Goal: Task Accomplishment & Management: Use online tool/utility

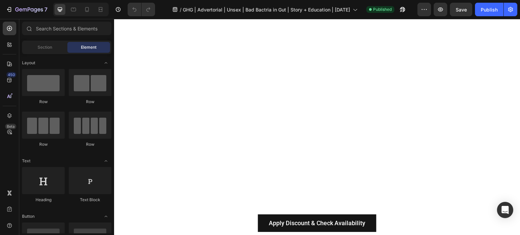
scroll to position [1490, 0]
click at [8, 34] on div at bounding box center [10, 29] width 14 height 14
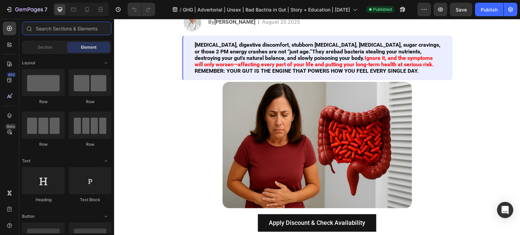
scroll to position [0, 0]
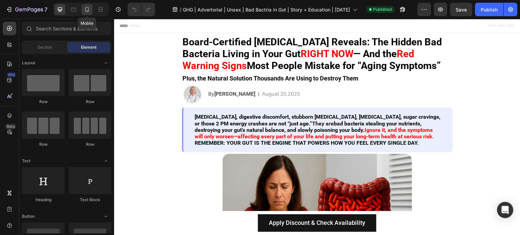
click at [88, 9] on icon at bounding box center [87, 9] width 4 height 5
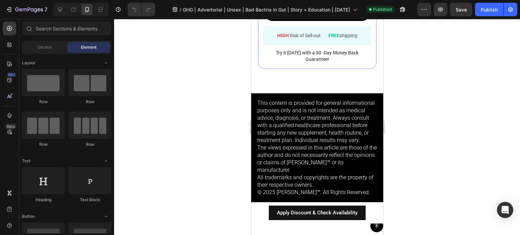
scroll to position [3250, 0]
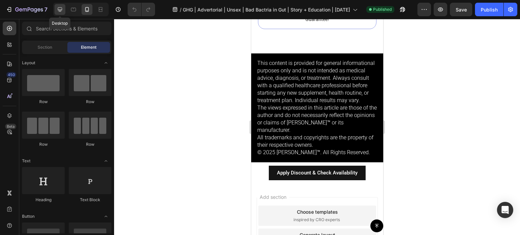
click at [61, 12] on icon at bounding box center [60, 9] width 7 height 7
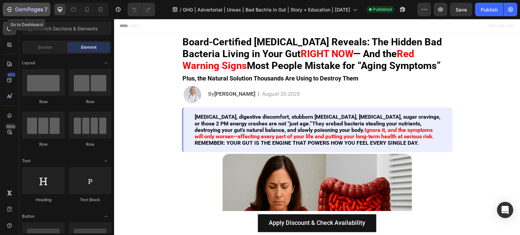
click at [7, 9] on icon "button" at bounding box center [9, 9] width 7 height 7
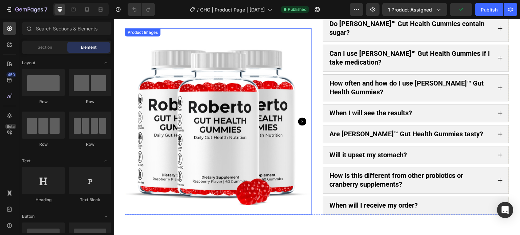
scroll to position [508, 0]
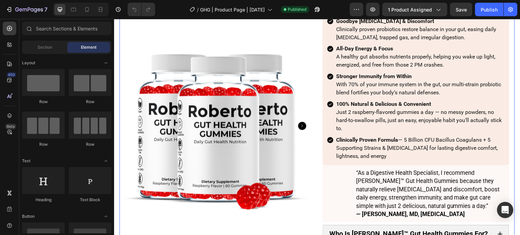
scroll to position [135, 0]
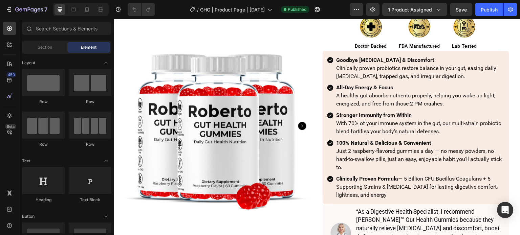
click at [116, 48] on section "Product Images The Safest & Most Effective Way to Restore Gut Health and Finall…" at bounding box center [317, 222] width 406 height 651
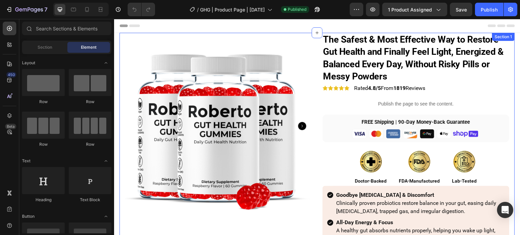
scroll to position [0, 0]
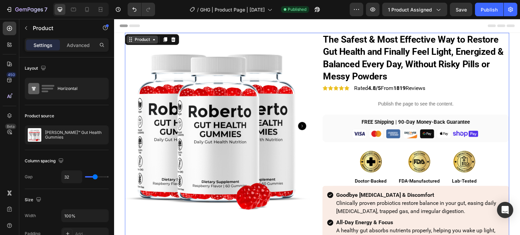
click at [136, 40] on div "Product" at bounding box center [142, 40] width 18 height 6
click at [131, 40] on icon at bounding box center [130, 39] width 5 height 5
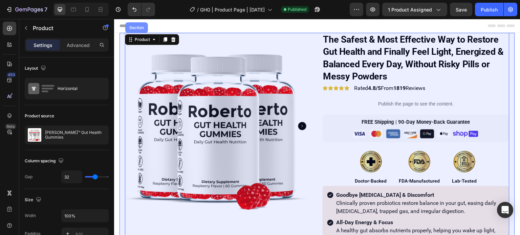
click at [133, 27] on div "Section" at bounding box center [136, 28] width 17 height 4
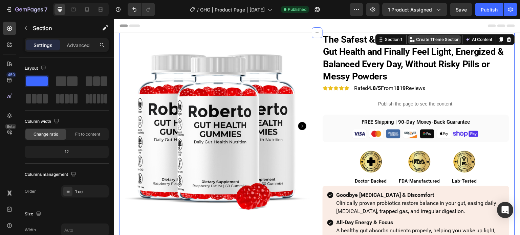
click at [438, 40] on p "Create Theme Section" at bounding box center [437, 40] width 43 height 6
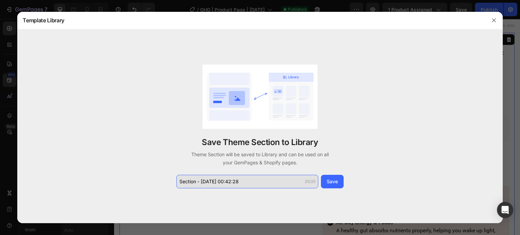
click at [221, 179] on input "Section - [DATE] 00:42:28" at bounding box center [247, 182] width 142 height 14
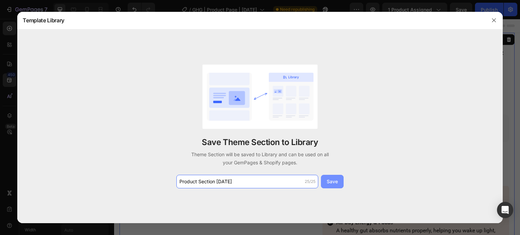
type input "Product Section 8/27/2025"
click at [337, 182] on button "Save" at bounding box center [332, 182] width 23 height 14
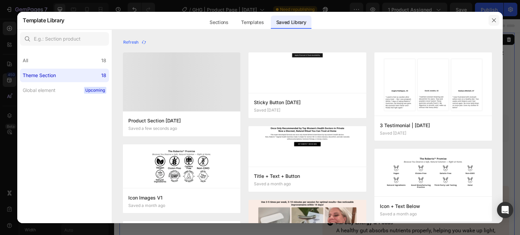
click at [495, 20] on icon "button" at bounding box center [493, 20] width 5 height 5
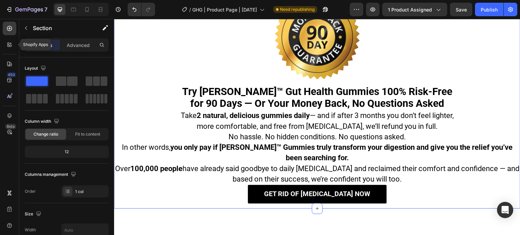
scroll to position [2074, 0]
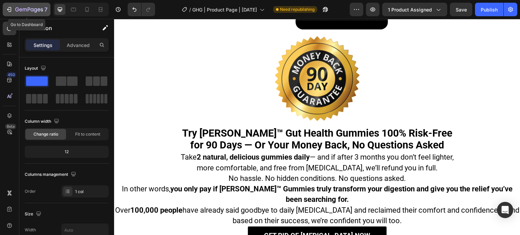
click at [10, 7] on icon "button" at bounding box center [9, 9] width 7 height 7
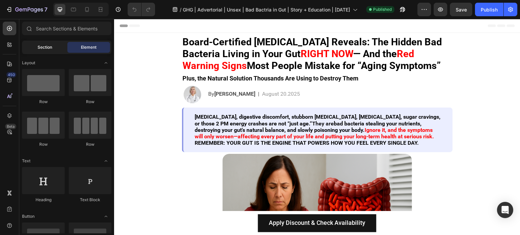
click at [29, 44] on div "Section" at bounding box center [44, 47] width 43 height 11
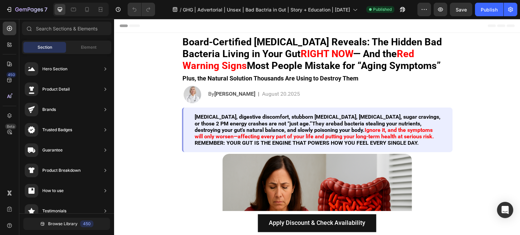
click at [86, 232] on div "Browse Library 450" at bounding box center [66, 224] width 95 height 21
click at [86, 229] on button "Browse Library 450" at bounding box center [66, 224] width 87 height 12
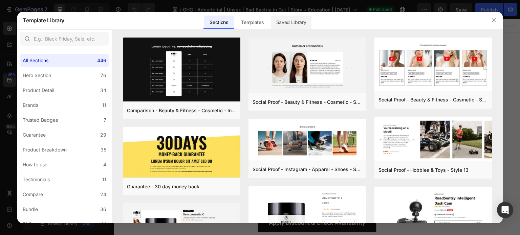
click at [310, 20] on div "Saved Library" at bounding box center [291, 23] width 41 height 14
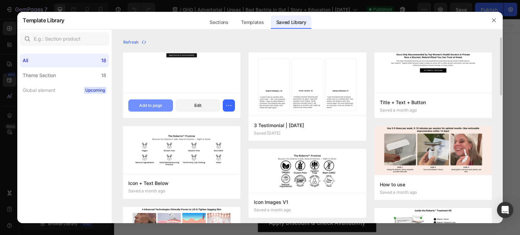
click at [148, 107] on div "Add to page" at bounding box center [150, 106] width 23 height 6
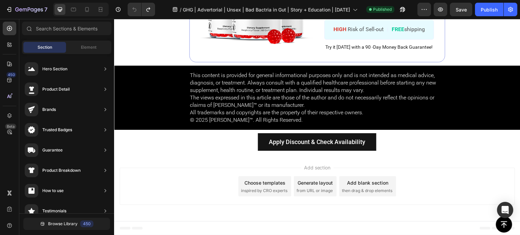
scroll to position [2364, 0]
click at [52, 230] on button "Browse Library 450" at bounding box center [66, 224] width 87 height 12
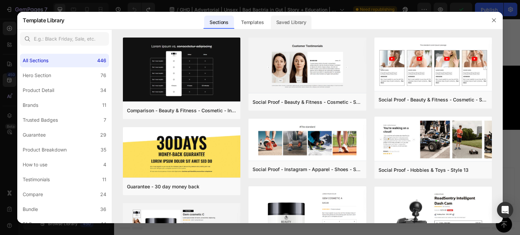
click at [282, 16] on div "Saved Library" at bounding box center [291, 23] width 41 height 14
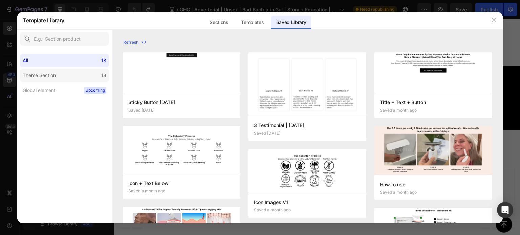
click at [33, 79] on div "Theme Section" at bounding box center [39, 75] width 33 height 8
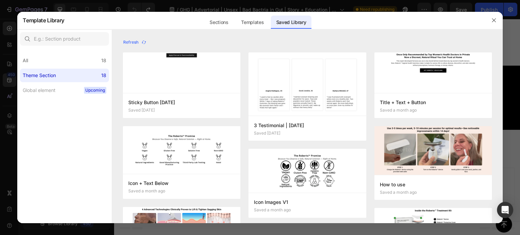
click at [71, 71] on label "Theme Section 18" at bounding box center [64, 76] width 89 height 14
click at [83, 54] on div "All 18" at bounding box center [64, 61] width 89 height 14
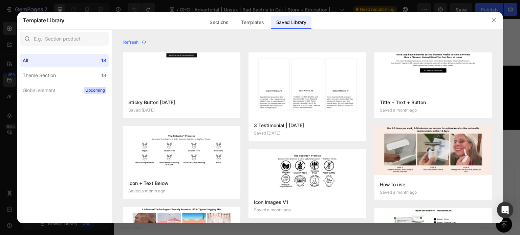
click at [81, 68] on div "All 18 Theme Section 18 Global element Upcoming" at bounding box center [64, 72] width 94 height 49
click at [80, 73] on label "Theme Section 18" at bounding box center [64, 76] width 89 height 14
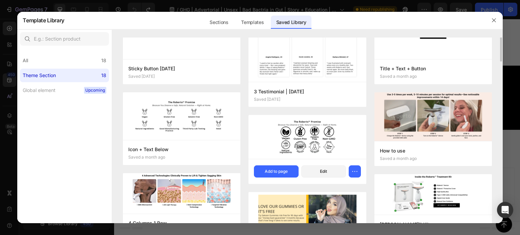
scroll to position [0, 0]
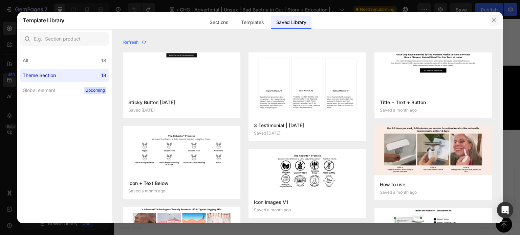
click at [490, 17] on button "button" at bounding box center [494, 20] width 11 height 11
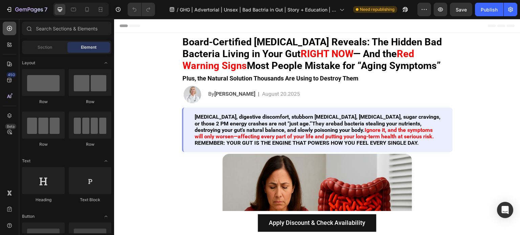
click at [13, 29] on div at bounding box center [10, 29] width 14 height 14
click at [10, 32] on div at bounding box center [10, 29] width 14 height 14
click at [9, 35] on div at bounding box center [10, 29] width 14 height 14
click at [47, 47] on span "Section" at bounding box center [45, 47] width 15 height 6
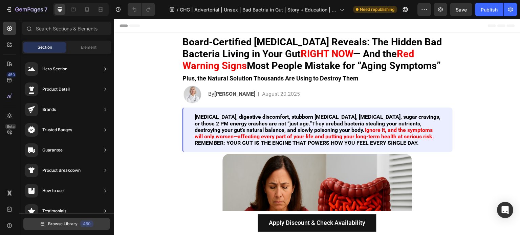
click at [69, 223] on span "Browse Library" at bounding box center [62, 224] width 29 height 6
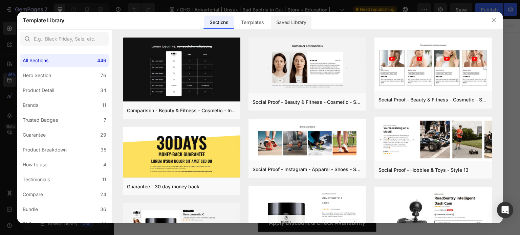
click at [294, 21] on div "Saved Library" at bounding box center [291, 23] width 41 height 14
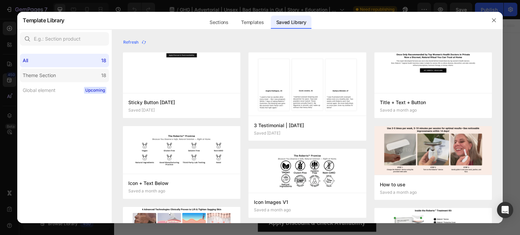
click at [85, 76] on label "Theme Section 18" at bounding box center [64, 76] width 89 height 14
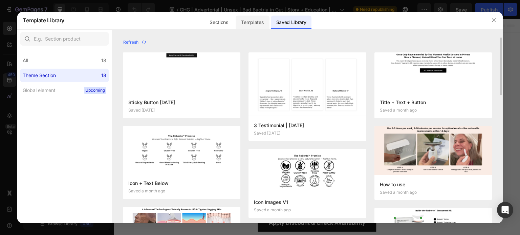
click at [259, 20] on div "Templates" at bounding box center [253, 23] width 34 height 14
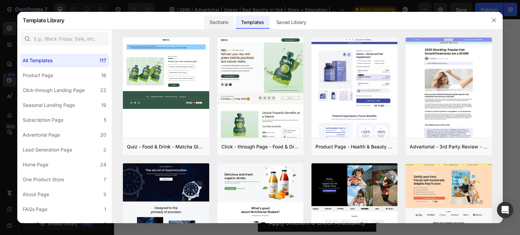
click at [211, 27] on div "Sections" at bounding box center [218, 23] width 29 height 14
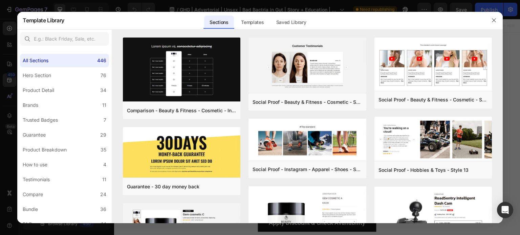
click at [229, 34] on div at bounding box center [307, 33] width 391 height 8
click at [250, 24] on div "Templates" at bounding box center [253, 23] width 34 height 14
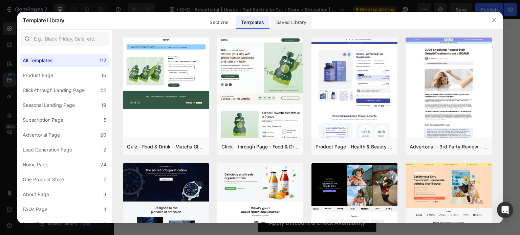
click at [283, 19] on div "Saved Library" at bounding box center [291, 23] width 41 height 14
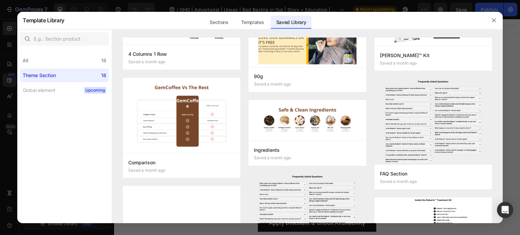
scroll to position [406, 0]
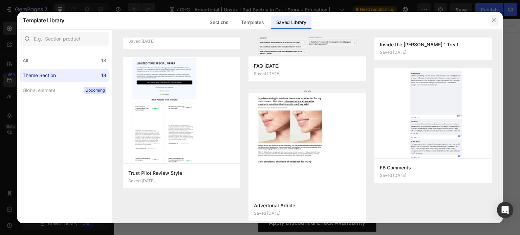
click at [489, 20] on button "button" at bounding box center [494, 20] width 11 height 11
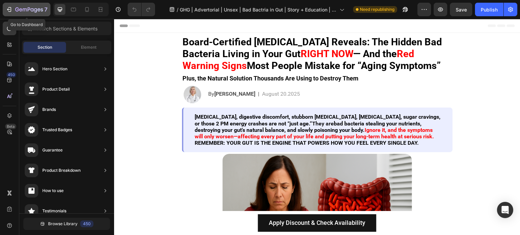
click at [9, 12] on icon "button" at bounding box center [9, 9] width 3 height 5
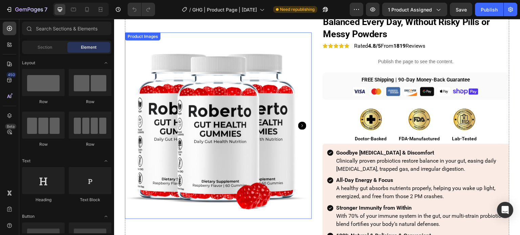
scroll to position [102, 0]
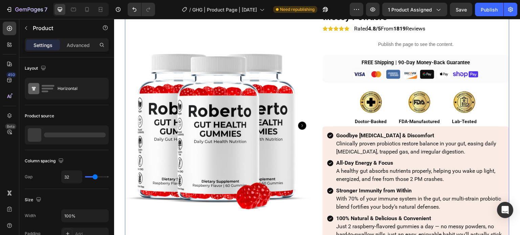
scroll to position [0, 0]
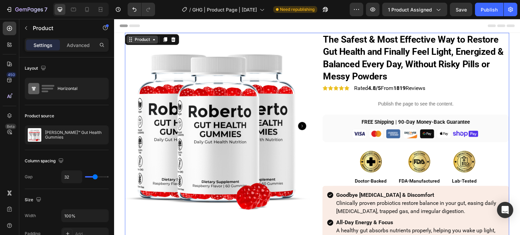
click at [129, 40] on icon at bounding box center [130, 39] width 5 height 5
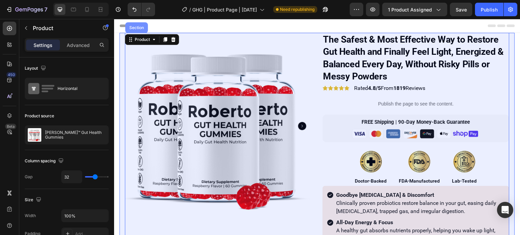
click at [134, 29] on div "Section" at bounding box center [136, 28] width 17 height 4
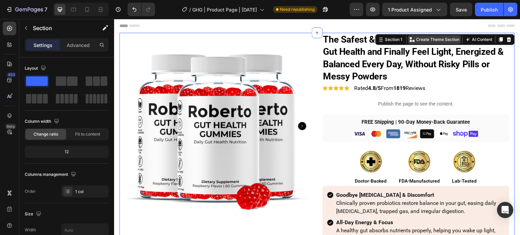
click at [439, 37] on p "Create Theme Section" at bounding box center [437, 40] width 43 height 6
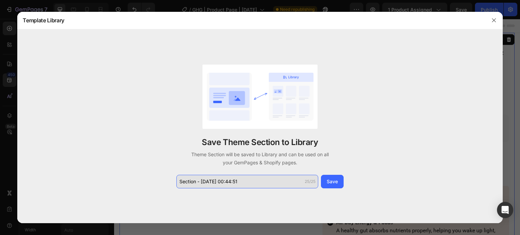
click at [265, 186] on input "Section - [DATE] 00:44:51" at bounding box center [247, 182] width 142 height 14
click at [265, 186] on input "Section - Aug 27 00:44:51" at bounding box center [247, 182] width 142 height 14
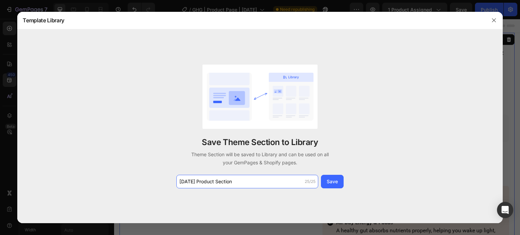
type input "8/27/2025 Product Section"
click at [330, 189] on div "Save Theme Section to Library Theme Section will be saved to Library and can be…" at bounding box center [259, 126] width 485 height 194
click at [332, 183] on div "Save" at bounding box center [332, 181] width 11 height 7
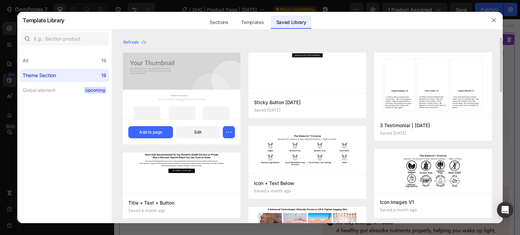
click at [157, 61] on img at bounding box center [181, 85] width 117 height 67
click at [229, 131] on icon "button" at bounding box center [228, 132] width 7 height 7
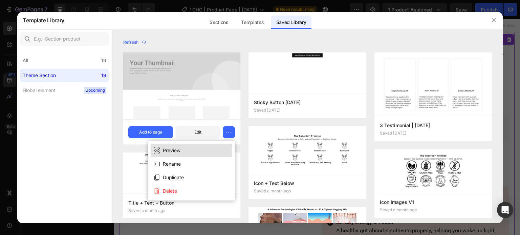
click at [212, 147] on button "Preview" at bounding box center [192, 151] width 82 height 14
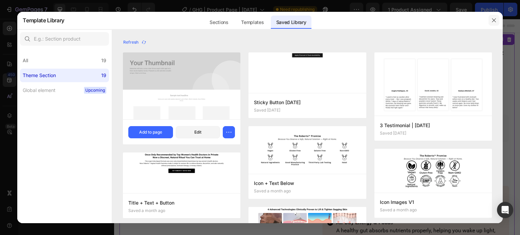
click at [491, 19] on icon "button" at bounding box center [493, 20] width 5 height 5
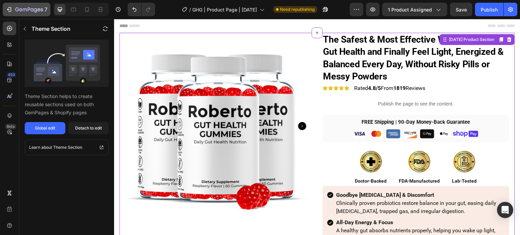
click at [3, 8] on div "7" at bounding box center [25, 10] width 50 height 14
click at [7, 8] on icon "button" at bounding box center [9, 9] width 7 height 7
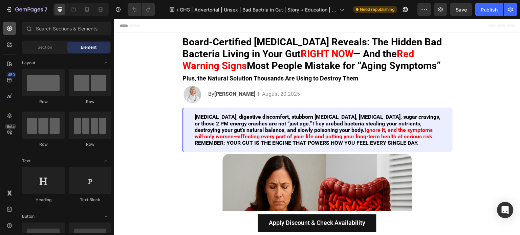
click at [8, 32] on div at bounding box center [10, 29] width 14 height 14
click at [10, 26] on icon at bounding box center [9, 28] width 7 height 7
click at [43, 48] on span "Section" at bounding box center [45, 47] width 15 height 6
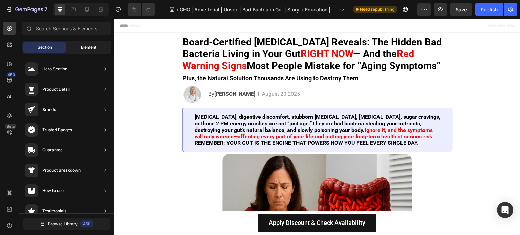
click at [74, 47] on div "Element" at bounding box center [88, 47] width 43 height 11
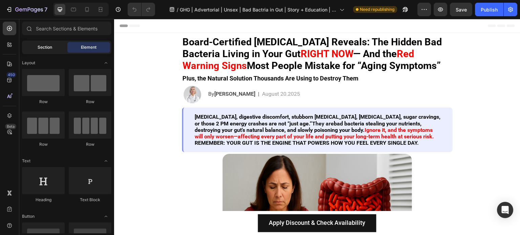
click at [62, 47] on div "Section" at bounding box center [44, 47] width 43 height 11
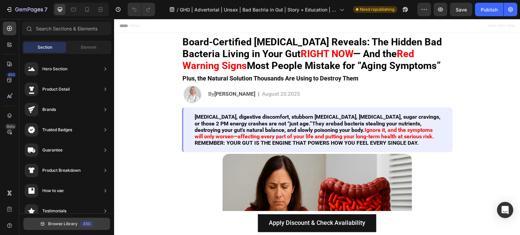
click at [102, 228] on button "Browse Library 450" at bounding box center [66, 224] width 87 height 12
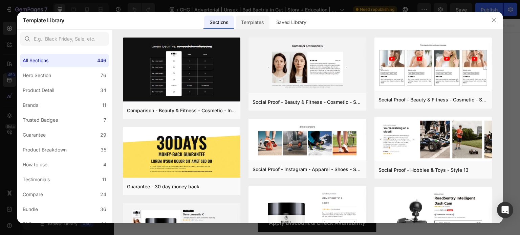
click at [251, 19] on div "Templates" at bounding box center [253, 23] width 34 height 14
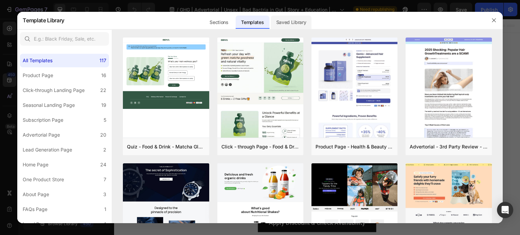
click at [296, 25] on div "Saved Library" at bounding box center [291, 23] width 41 height 14
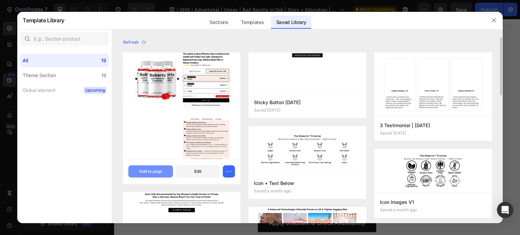
click at [151, 171] on div "Add to page" at bounding box center [150, 172] width 23 height 6
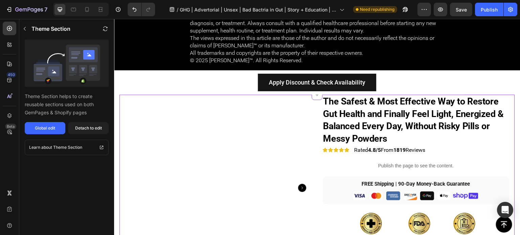
scroll to position [2471, 0]
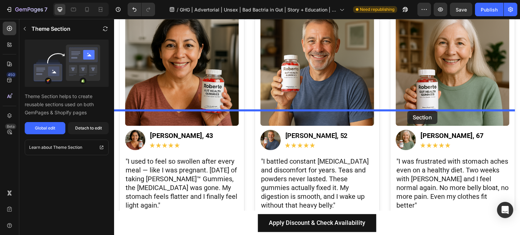
scroll to position [1766, 0]
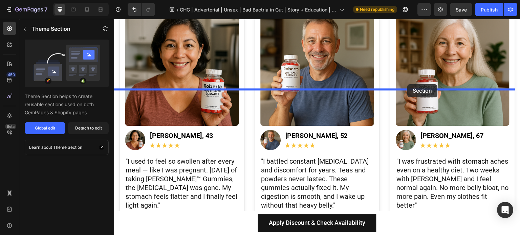
drag, startPoint x: 433, startPoint y: 143, endPoint x: 408, endPoint y: 84, distance: 64.1
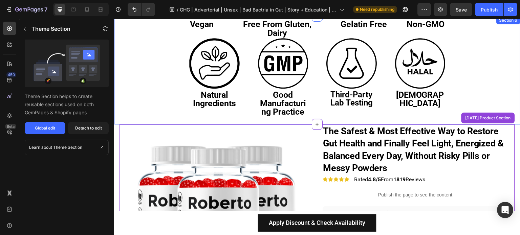
click at [495, 80] on div "Image Vegan Text Block Image Free From Gluten, Dairy Text Block Image Gelatin F…" at bounding box center [317, 70] width 406 height 108
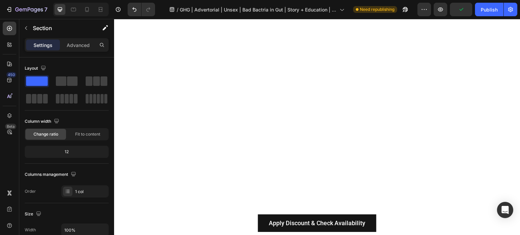
scroll to position [1473, 0]
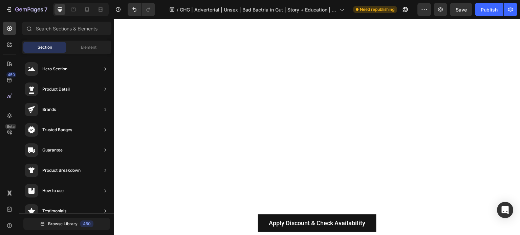
click at [312, 93] on div at bounding box center [317, 20] width 385 height 662
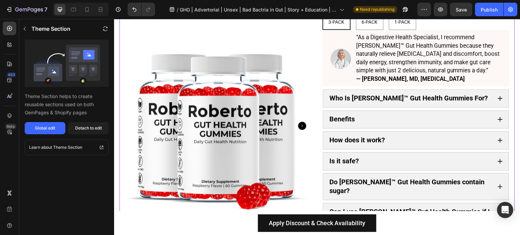
scroll to position [1439, 0]
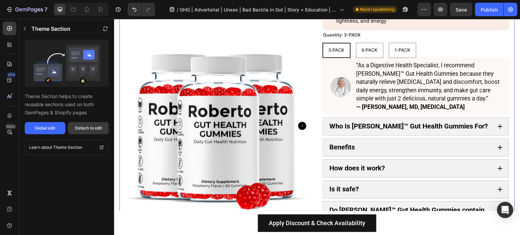
click at [82, 131] on div "Detach to edit" at bounding box center [88, 128] width 27 height 6
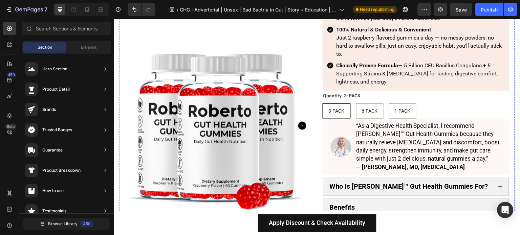
scroll to position [1260, 0]
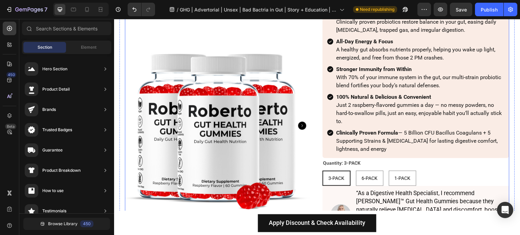
click at [319, 157] on div "Product Images Icon Icon Icon Icon Icon Icon List Row Rated 4.8/5 From 1819 Rev…" at bounding box center [317, 216] width 385 height 628
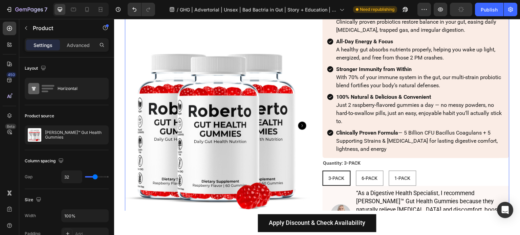
click at [304, 180] on img at bounding box center [218, 126] width 187 height 187
click at [315, 160] on div "Product Images Icon Icon Icon Icon Icon Icon List Row Rated 4.8/5 From 1819 Rev…" at bounding box center [317, 216] width 385 height 628
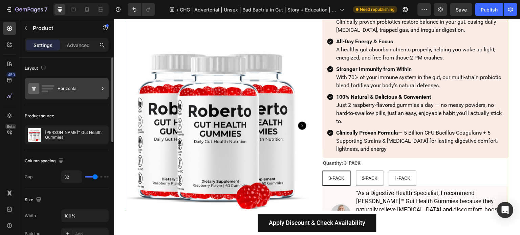
click at [72, 87] on div "Horizontal" at bounding box center [78, 89] width 41 height 16
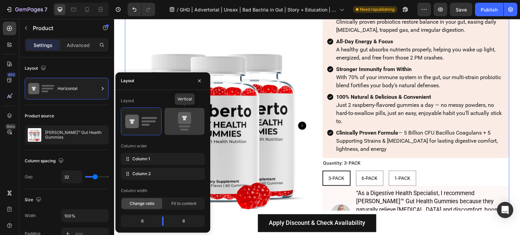
click at [181, 130] on rect at bounding box center [184, 130] width 8 height 2
type input "0"
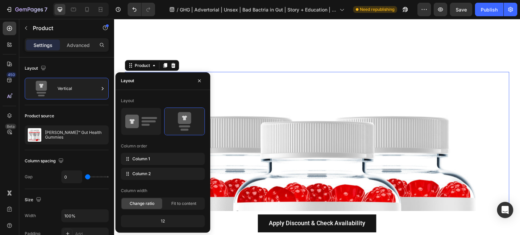
scroll to position [1396, 0]
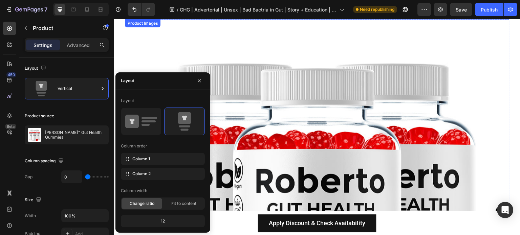
click at [354, 105] on img at bounding box center [317, 211] width 385 height 385
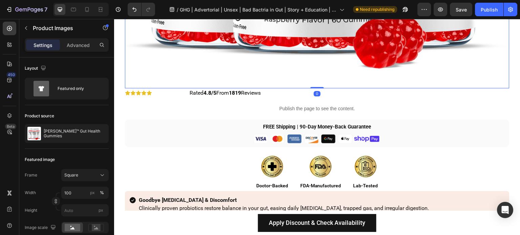
scroll to position [1294, 0]
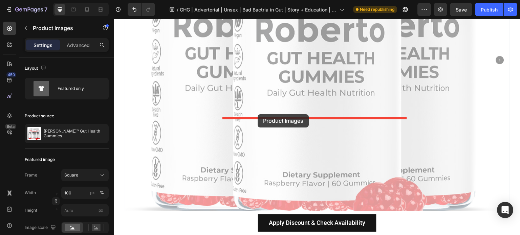
drag, startPoint x: 146, startPoint y: 126, endPoint x: 258, endPoint y: 114, distance: 112.0
click at [258, 114] on div "Header Button Sticky 🚨 Warning Signs Your Gut Is Out of Balance Text Block ⚠️ B…" at bounding box center [317, 122] width 406 height 2795
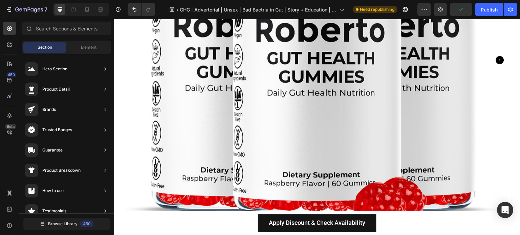
click at [343, 153] on img at bounding box center [317, 60] width 385 height 385
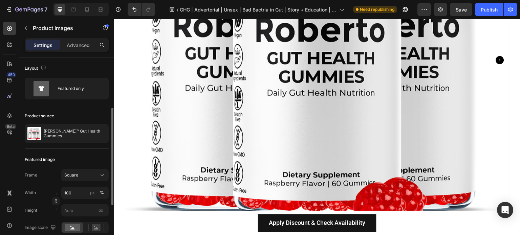
scroll to position [34, 0]
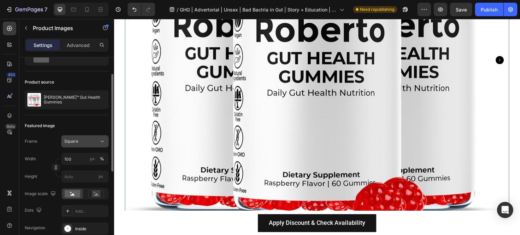
click at [90, 139] on div "Square" at bounding box center [80, 141] width 33 height 6
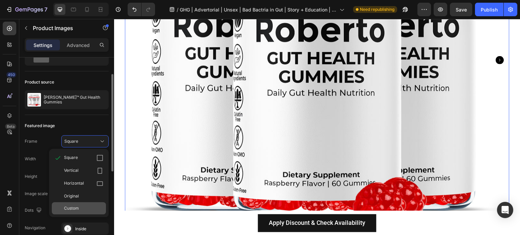
click at [86, 211] on div "Custom" at bounding box center [83, 208] width 39 height 6
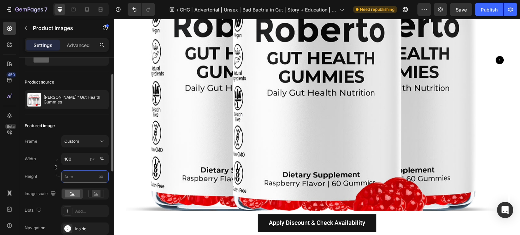
click at [82, 174] on input "px" at bounding box center [84, 177] width 47 height 12
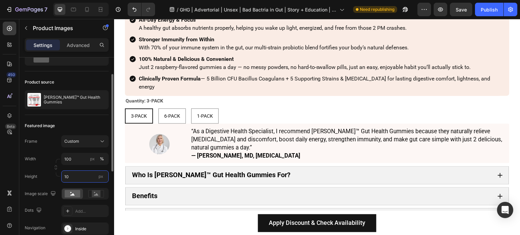
type input "100"
type input "500"
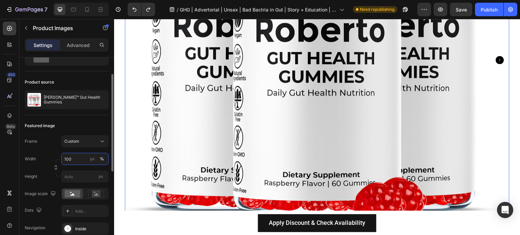
click at [81, 157] on input "100" at bounding box center [84, 159] width 47 height 12
click at [85, 139] on div "Custom" at bounding box center [80, 141] width 33 height 6
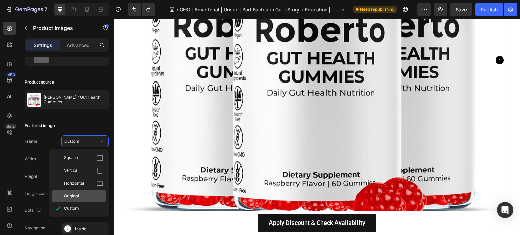
click at [90, 197] on div "Original" at bounding box center [83, 196] width 39 height 6
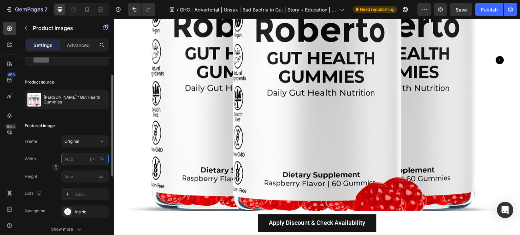
click at [75, 155] on input "px %" at bounding box center [84, 159] width 47 height 12
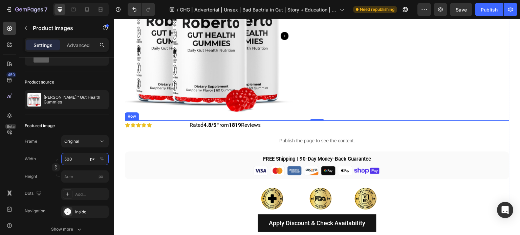
scroll to position [1396, 0]
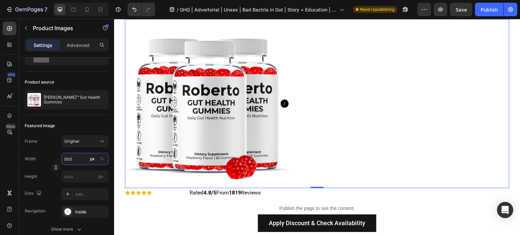
type input "500"
click at [347, 85] on div at bounding box center [317, 103] width 385 height 169
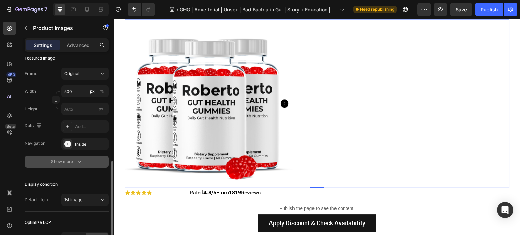
scroll to position [183, 0]
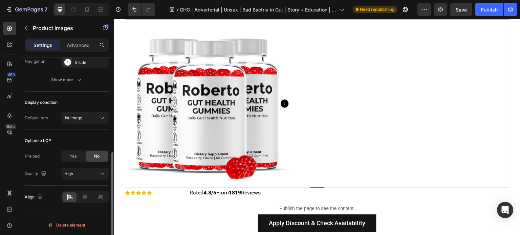
click at [96, 111] on div "Display condition Default item 1st image" at bounding box center [67, 111] width 84 height 38
click at [88, 200] on div at bounding box center [85, 197] width 14 height 9
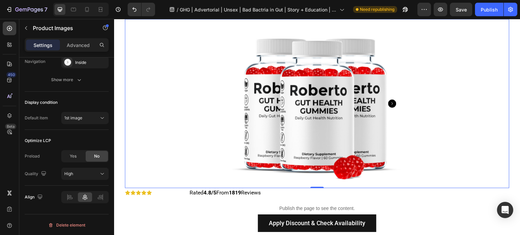
scroll to position [1362, 0]
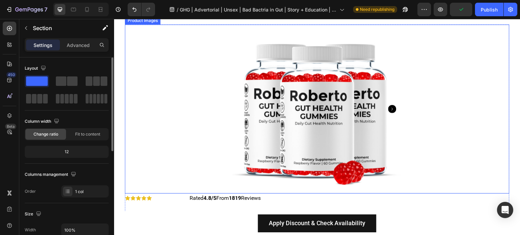
scroll to position [1430, 0]
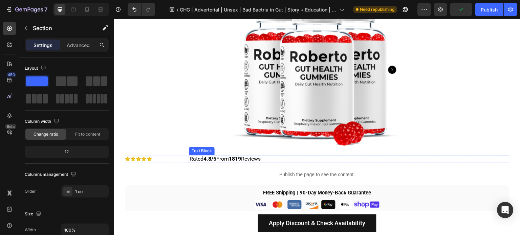
click at [297, 157] on p "Rated 4.8/5 From 1819 Reviews" at bounding box center [349, 159] width 319 height 7
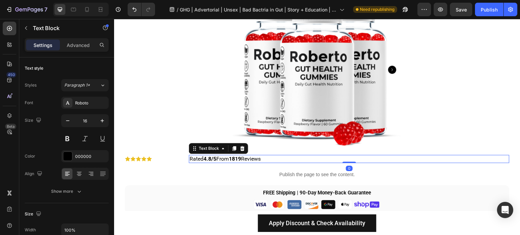
click at [189, 158] on div "Rated 4.8/5 From 1819 Reviews" at bounding box center [349, 159] width 321 height 8
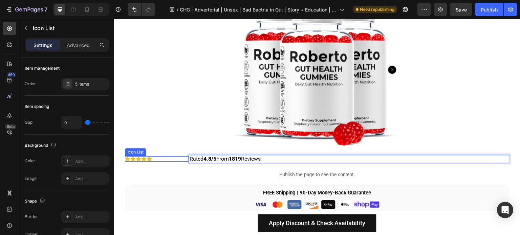
click at [187, 158] on div "Icon Icon Icon Icon Icon" at bounding box center [157, 158] width 64 height 5
click at [189, 157] on div "Rated 4.8/5 From 1819 Reviews" at bounding box center [349, 159] width 321 height 8
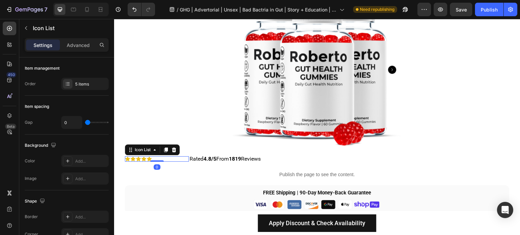
click at [187, 157] on div "Icon Icon Icon Icon Icon" at bounding box center [157, 158] width 64 height 5
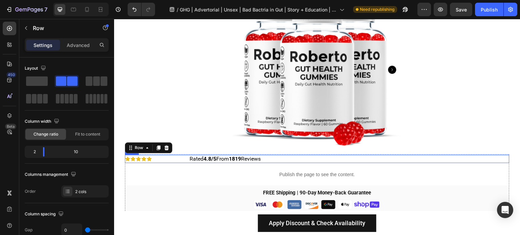
click at [188, 155] on div "Icon Icon Icon Icon Icon Icon List Row" at bounding box center [157, 159] width 64 height 8
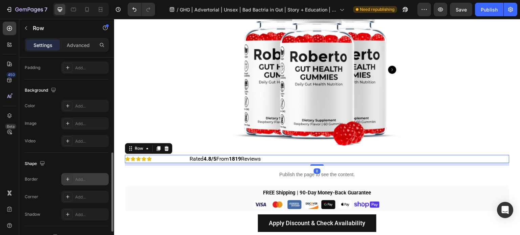
scroll to position [292, 0]
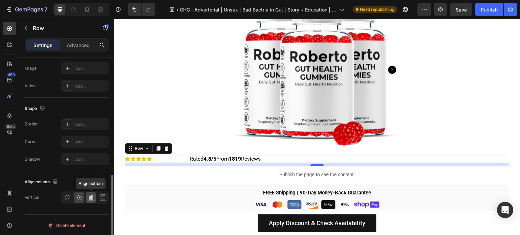
click at [91, 200] on icon at bounding box center [91, 200] width 6 height 0
click at [84, 200] on div "Align bottom" at bounding box center [84, 198] width 47 height 12
click at [82, 198] on icon at bounding box center [79, 197] width 7 height 7
click at [103, 196] on icon at bounding box center [102, 196] width 5 height 1
click at [91, 197] on icon at bounding box center [91, 197] width 7 height 7
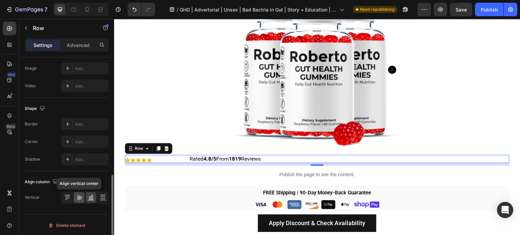
click at [82, 198] on icon at bounding box center [79, 197] width 7 height 7
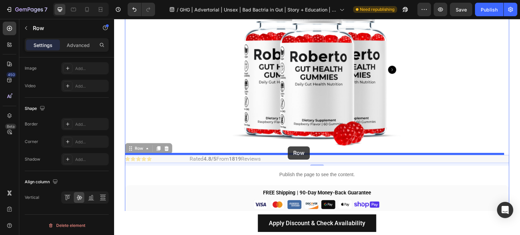
drag, startPoint x: 131, startPoint y: 149, endPoint x: 288, endPoint y: 147, distance: 157.1
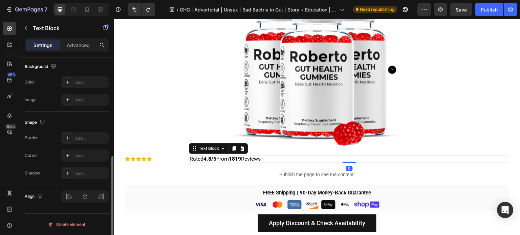
click at [189, 156] on div "Rated 4.8/5 From 1819 Reviews" at bounding box center [349, 159] width 321 height 8
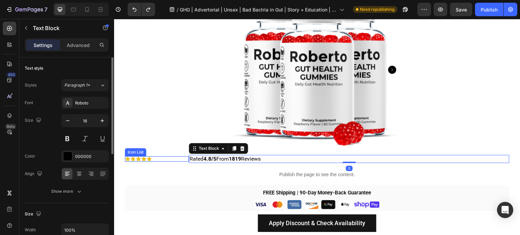
click at [186, 156] on div "Icon Icon Icon Icon Icon" at bounding box center [157, 158] width 64 height 5
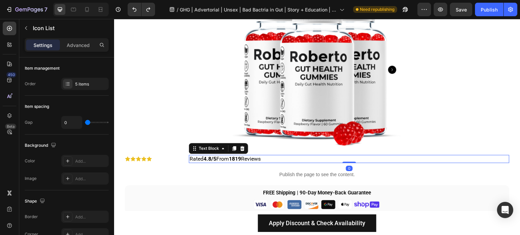
click at [189, 156] on div "Rated 4.8/5 From 1819 Reviews" at bounding box center [349, 159] width 321 height 8
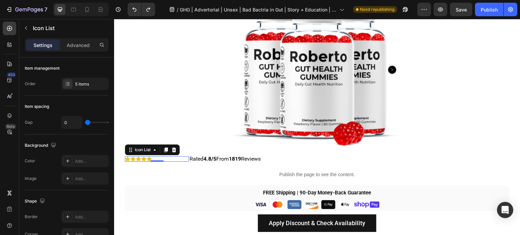
click at [171, 160] on div "Icon Icon Icon Icon Icon" at bounding box center [157, 158] width 64 height 5
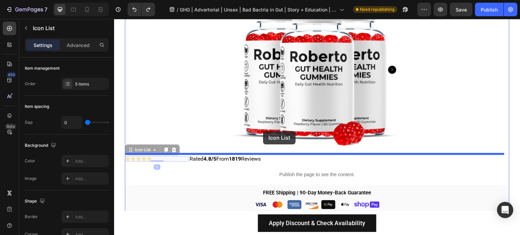
drag, startPoint x: 140, startPoint y: 149, endPoint x: 263, endPoint y: 131, distance: 123.9
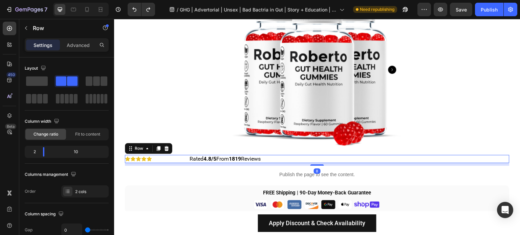
click at [188, 155] on div "Icon Icon Icon Icon Icon Icon List Row" at bounding box center [157, 159] width 64 height 8
click at [42, 78] on span at bounding box center [37, 81] width 22 height 9
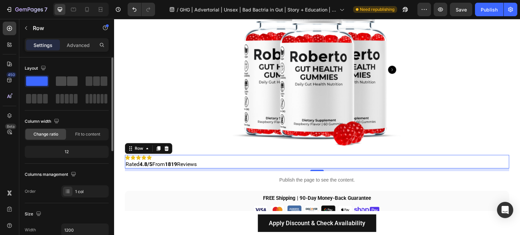
click at [65, 80] on span at bounding box center [61, 81] width 10 height 9
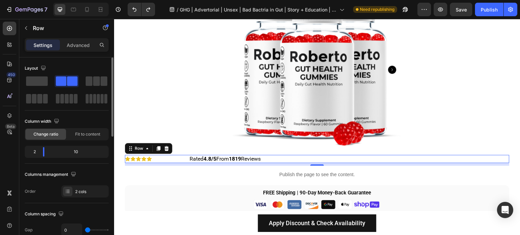
click at [53, 155] on div "10" at bounding box center [79, 151] width 58 height 9
click at [82, 152] on div "10" at bounding box center [79, 151] width 58 height 9
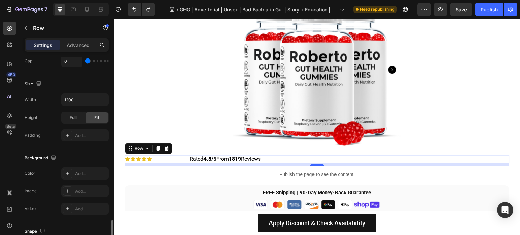
scroll to position [292, 0]
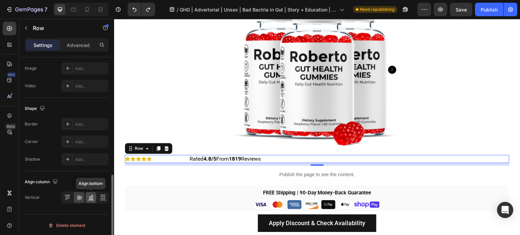
click at [91, 196] on icon at bounding box center [91, 197] width 7 height 7
click at [78, 198] on icon at bounding box center [79, 197] width 7 height 7
click at [186, 162] on div "Icon Icon Icon Icon Icon Icon List Row" at bounding box center [157, 159] width 64 height 8
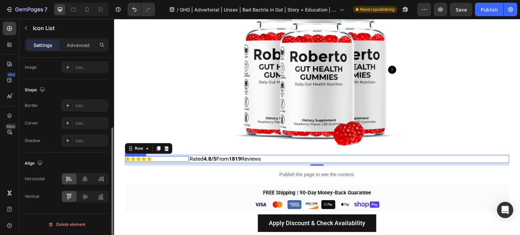
click at [170, 161] on div "Icon Icon Icon Icon Icon" at bounding box center [157, 158] width 64 height 5
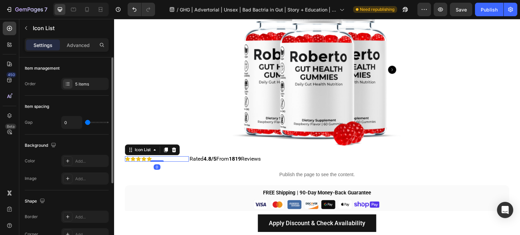
click at [222, 150] on div at bounding box center [317, 69] width 385 height 169
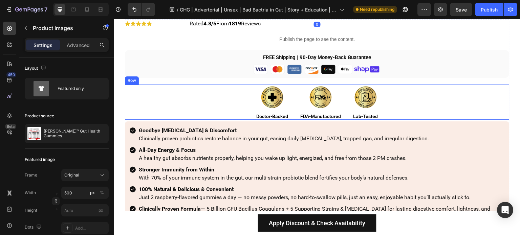
scroll to position [1497, 0]
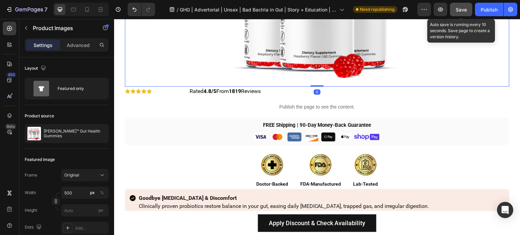
click at [460, 11] on span "Save" at bounding box center [461, 10] width 11 height 6
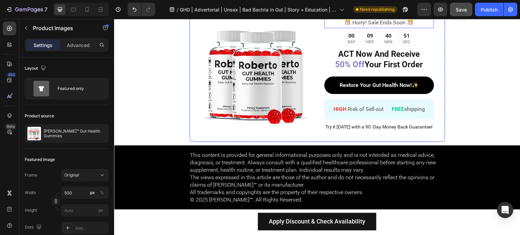
scroll to position [2437, 0]
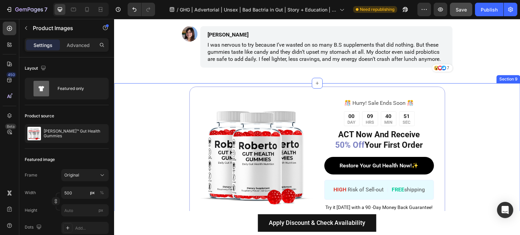
click at [462, 105] on div "Image ️🎊 Hurry! Sale Ends Soon ️🎊 Text Block 00 DAY 09 HRS 40 MIN 51 SEC Countd…" at bounding box center [317, 154] width 406 height 143
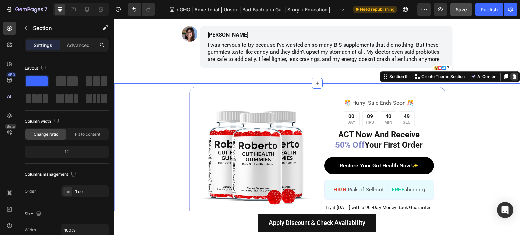
click at [512, 78] on icon at bounding box center [514, 76] width 5 height 5
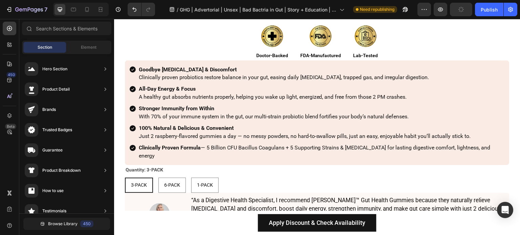
scroll to position [1393, 0]
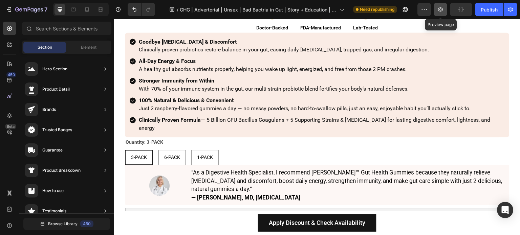
click at [438, 8] on icon "button" at bounding box center [440, 9] width 7 height 7
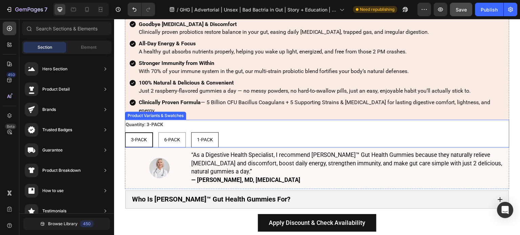
scroll to position [1427, 0]
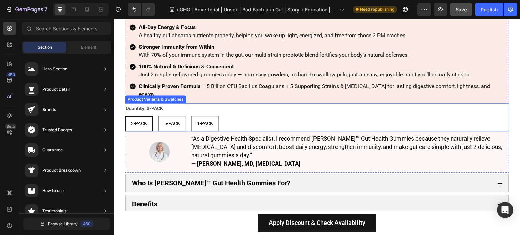
click at [265, 104] on div "Quantity: 3-PACK 3-PACK 3-PACK 3-PACK 6-PACK 6-PACK 6-PACK 1-PACK 1-PACK 1-PACK" at bounding box center [317, 118] width 385 height 28
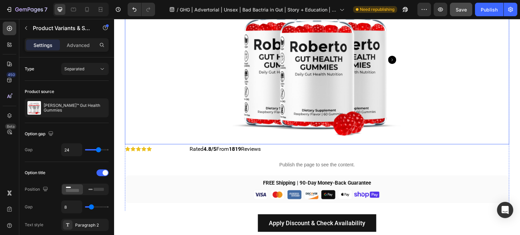
scroll to position [1349, 0]
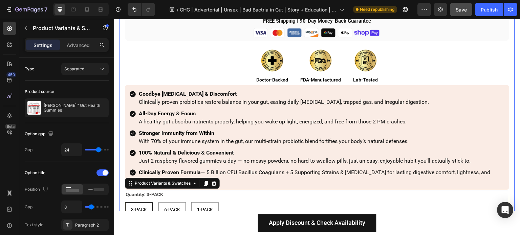
click at [121, 78] on div "Product Images Icon Icon Icon Icon Icon Icon List Row Rated 4.8/5 From 1819 Rev…" at bounding box center [317, 161] width 395 height 697
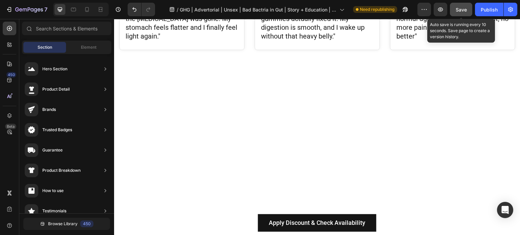
click at [460, 9] on span "Save" at bounding box center [461, 10] width 11 height 6
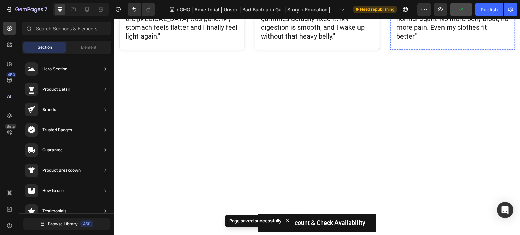
scroll to position [1248, 0]
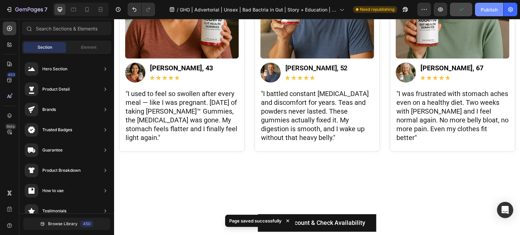
click at [490, 15] on button "Publish" at bounding box center [489, 10] width 28 height 14
click at [1, 8] on div "7" at bounding box center [25, 10] width 50 height 14
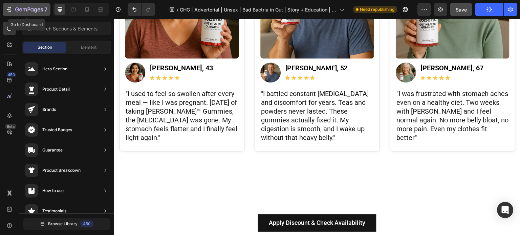
click at [10, 8] on icon "button" at bounding box center [9, 9] width 7 height 7
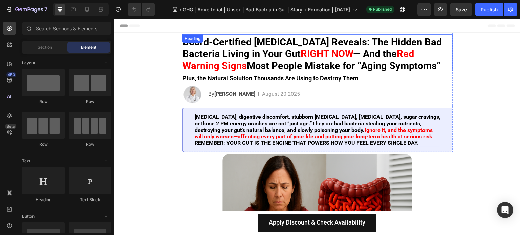
click at [278, 66] on strong "Most People Mistake for “Aging Symptoms”" at bounding box center [344, 66] width 194 height 12
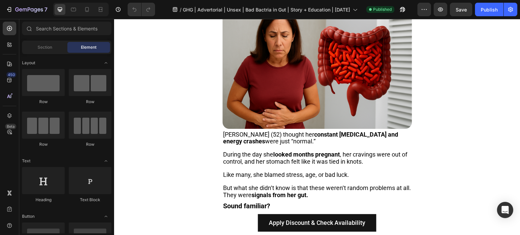
scroll to position [169, 0]
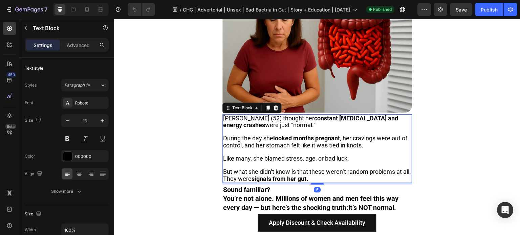
click at [246, 115] on span "Maria (52) thought her constant bloating and energy crashes were just “normal.”" at bounding box center [310, 122] width 175 height 14
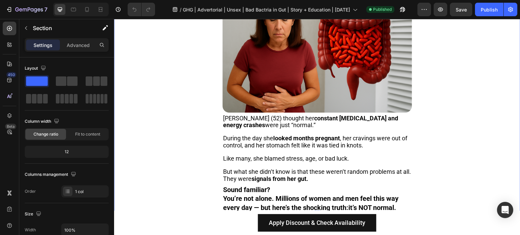
click at [466, 114] on div "Image Maria (52) thought her constant bloating and energy crashes were just “no…" at bounding box center [317, 100] width 406 height 232
click at [83, 10] on div at bounding box center [87, 9] width 11 height 11
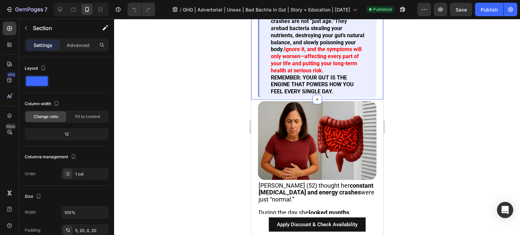
scroll to position [293, 0]
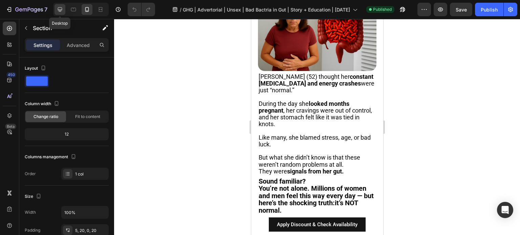
click at [60, 6] on icon at bounding box center [60, 9] width 7 height 7
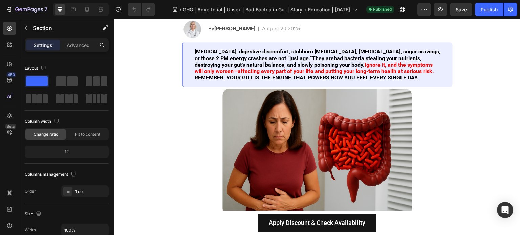
scroll to position [135, 0]
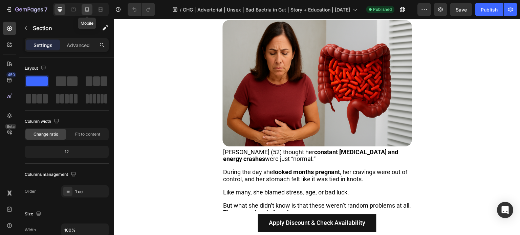
click at [87, 7] on icon at bounding box center [87, 9] width 4 height 5
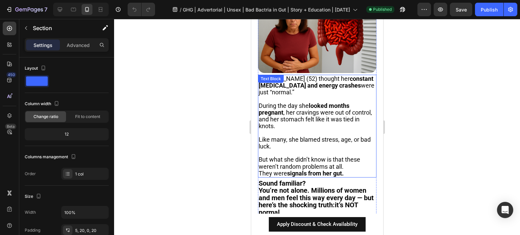
scroll to position [274, 0]
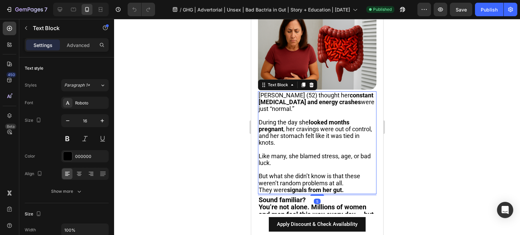
click at [310, 100] on strong "constant [MEDICAL_DATA] and energy crashes" at bounding box center [315, 99] width 115 height 14
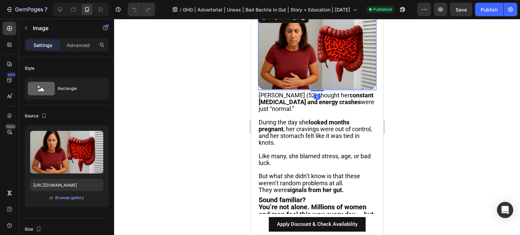
click at [298, 39] on img at bounding box center [317, 50] width 118 height 79
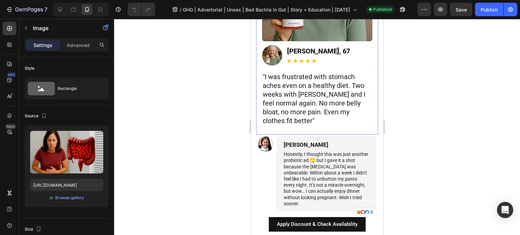
scroll to position [2237, 0]
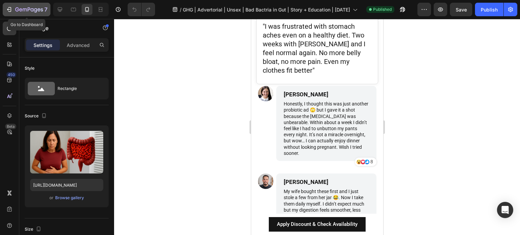
click at [12, 9] on div "7" at bounding box center [27, 9] width 42 height 8
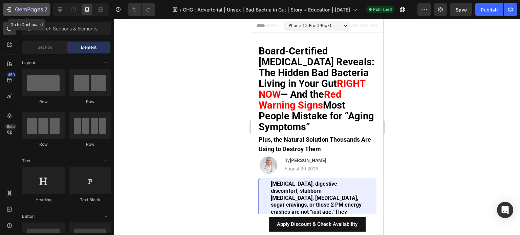
click at [9, 8] on icon "button" at bounding box center [9, 9] width 7 height 7
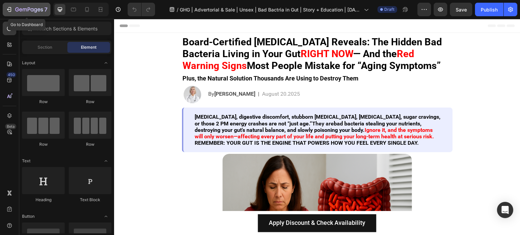
click at [11, 6] on icon "button" at bounding box center [9, 9] width 7 height 7
